Goal: Find specific page/section: Find specific page/section

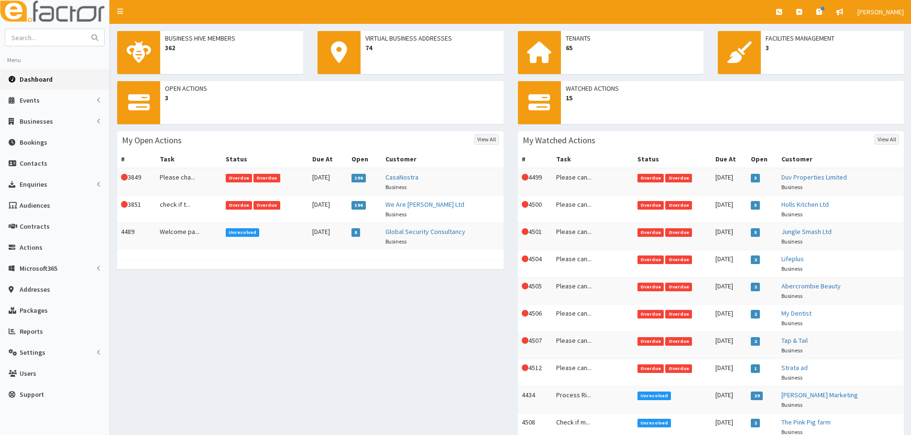
click at [64, 34] on input "text" at bounding box center [45, 37] width 80 height 17
type input "bare grills"
click at [85, 29] on button "submit" at bounding box center [94, 37] width 19 height 17
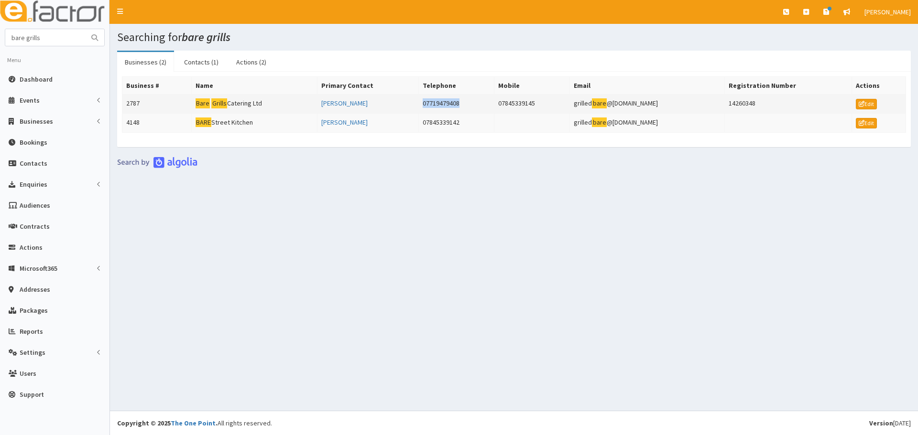
drag, startPoint x: 470, startPoint y: 105, endPoint x: 399, endPoint y: 105, distance: 71.2
click at [399, 105] on tr "2787 Bare Grills Catering Ltd [PERSON_NAME] 07719479408 07845339145 grilled bar…" at bounding box center [513, 104] width 783 height 19
click at [265, 103] on td "Bare Grills Catering Ltd" at bounding box center [254, 104] width 126 height 19
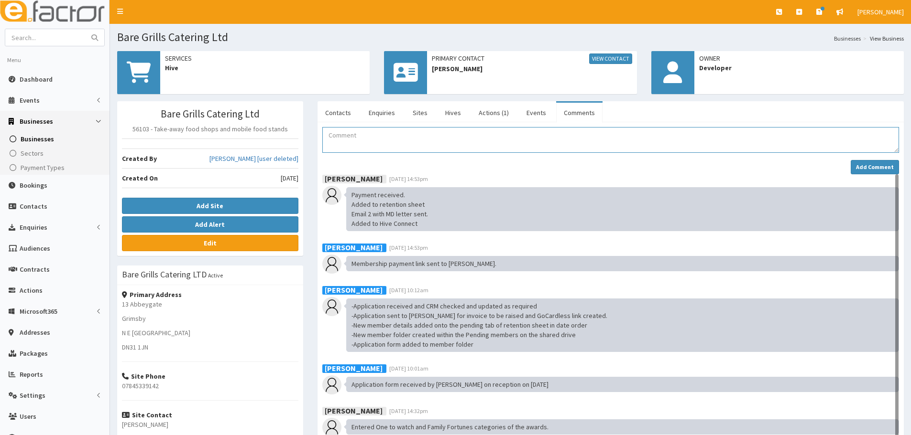
click at [343, 127] on textarea "Comment" at bounding box center [610, 140] width 576 height 26
click at [341, 111] on link "Contacts" at bounding box center [337, 113] width 41 height 20
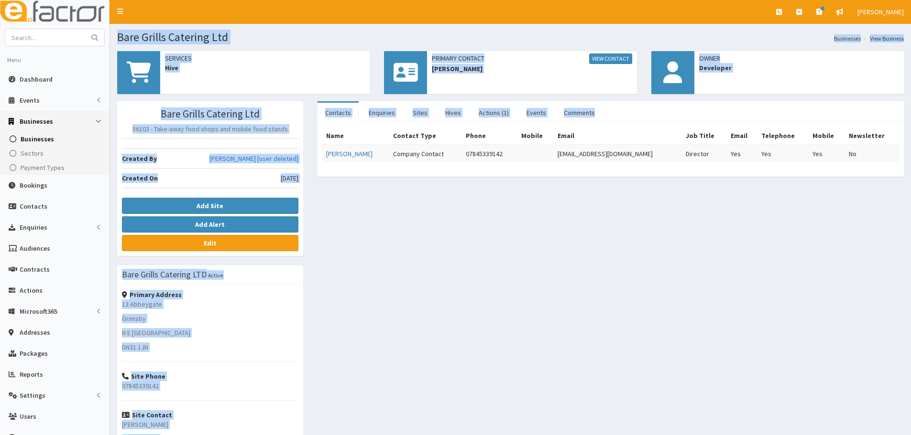
drag, startPoint x: 319, startPoint y: 176, endPoint x: 119, endPoint y: 35, distance: 244.7
click at [119, 35] on div "Bare Grills Catering Ltd Businesses View Business Services Hive Primary Contact…" at bounding box center [510, 273] width 801 height 499
click at [367, 307] on div "Bare Grills Catering Ltd 56103 - Take-away food shops and mobile food stands Cr…" at bounding box center [510, 308] width 801 height 415
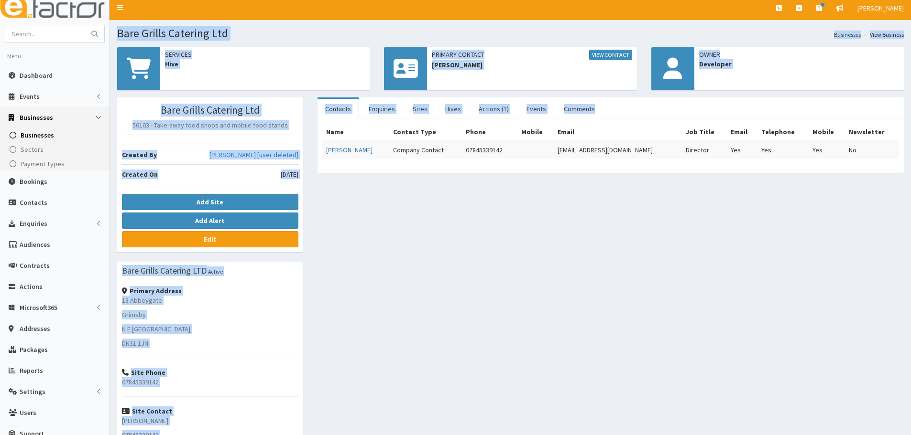
scroll to position [112, 0]
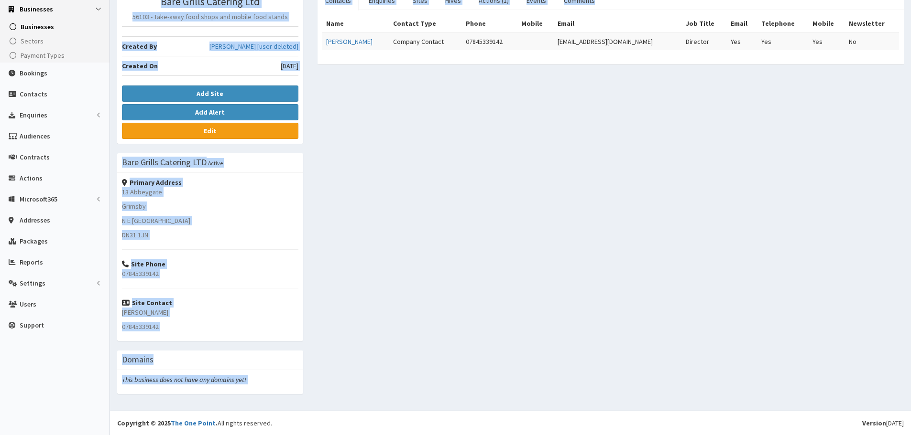
drag, startPoint x: 115, startPoint y: 32, endPoint x: 641, endPoint y: 175, distance: 545.4
click at [641, 175] on div "Bare Grills Catering Ltd Businesses View Business Services Hive Primary Contact…" at bounding box center [510, 161] width 801 height 499
click at [640, 185] on div "Bare Grills Catering Ltd 56103 - Take-away food shops and mobile food stands Cr…" at bounding box center [510, 196] width 801 height 415
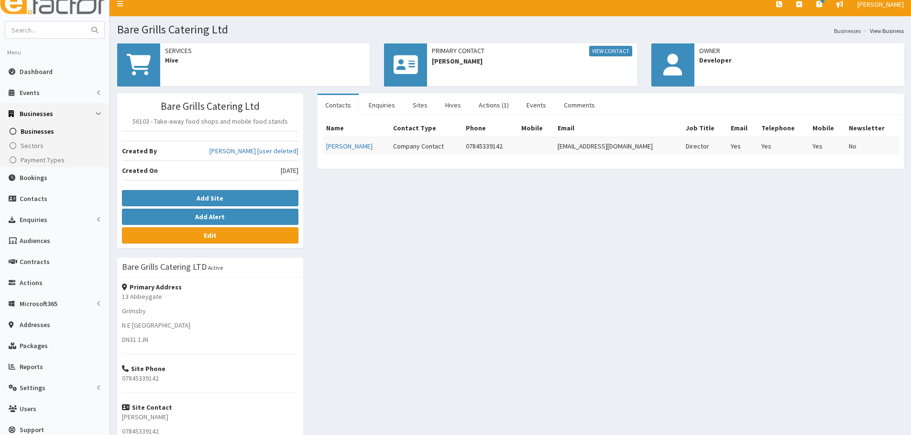
scroll to position [0, 0]
